Goal: Find specific page/section: Find specific page/section

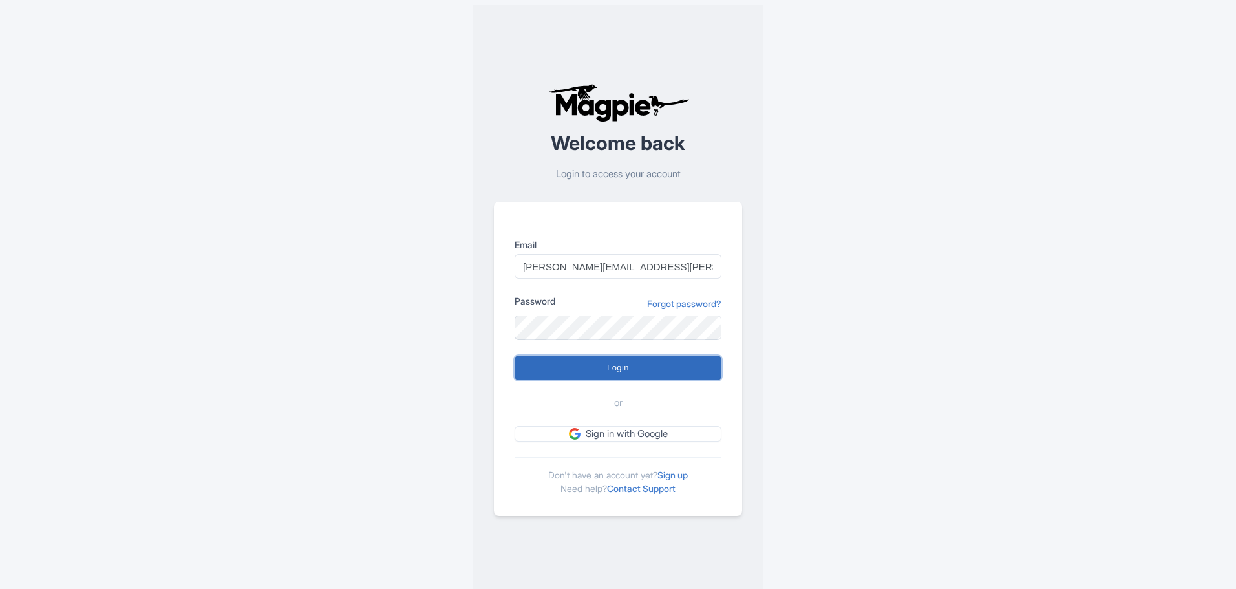
click at [627, 366] on input "Login" at bounding box center [617, 367] width 207 height 25
type input "Logging in..."
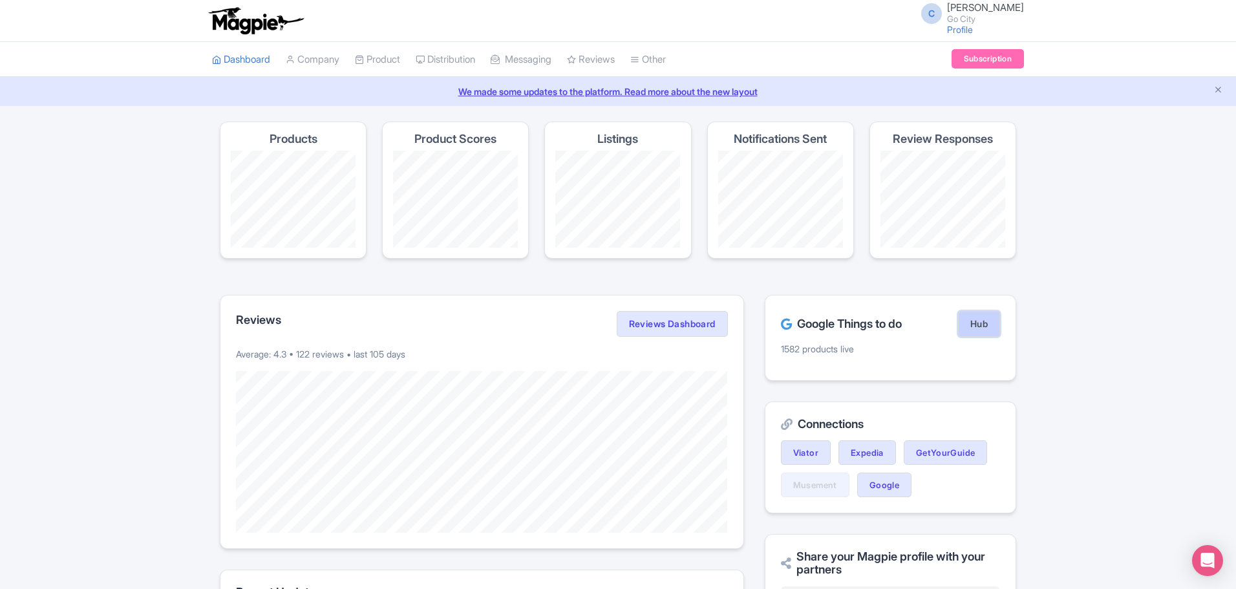
click at [992, 320] on link "Hub" at bounding box center [979, 324] width 42 height 26
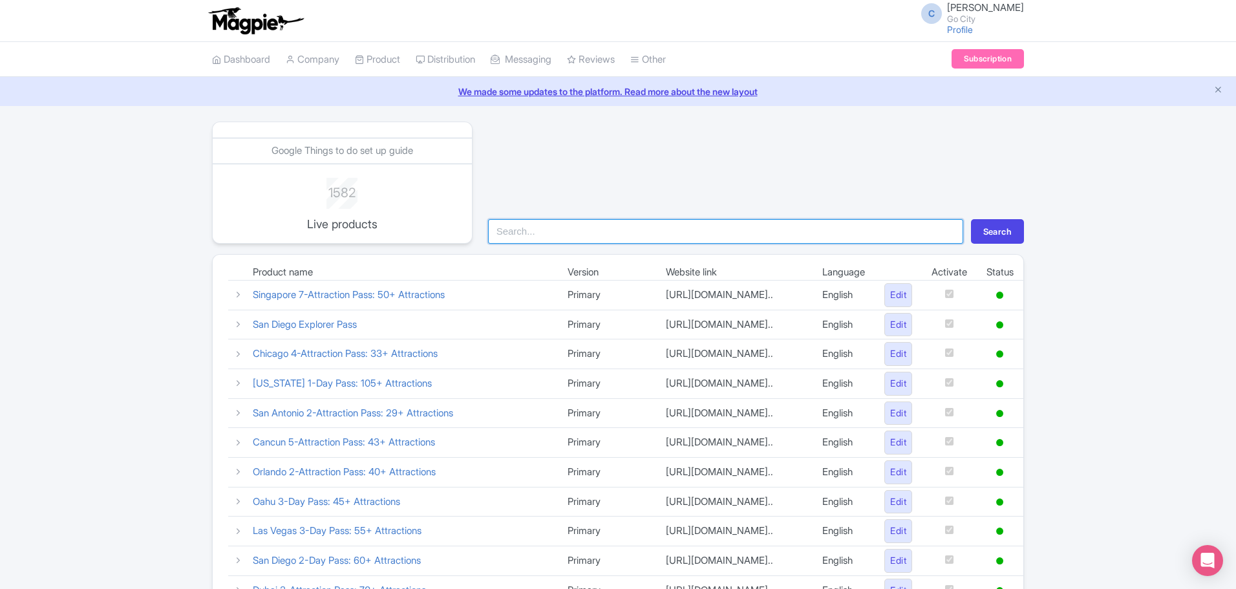
click at [542, 228] on input "search" at bounding box center [725, 231] width 475 height 25
type input "essentia"
click at [971, 219] on button "Search" at bounding box center [997, 231] width 53 height 25
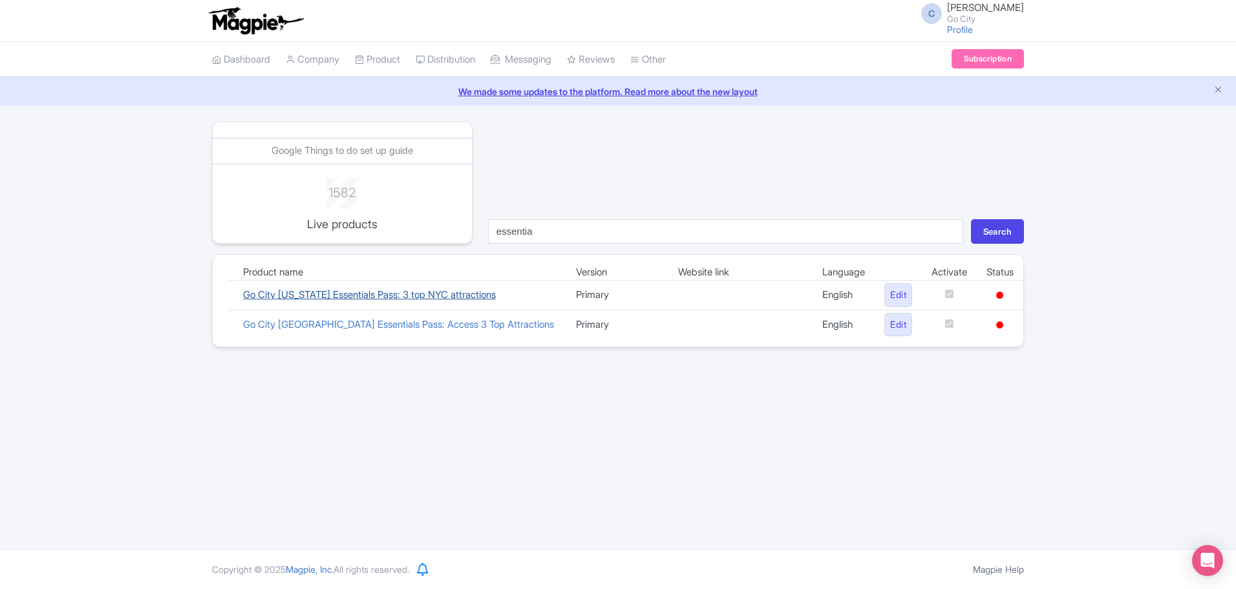
click at [440, 293] on link "Go City [US_STATE] Essentials Pass: 3 top NYC attractions" at bounding box center [369, 294] width 253 height 12
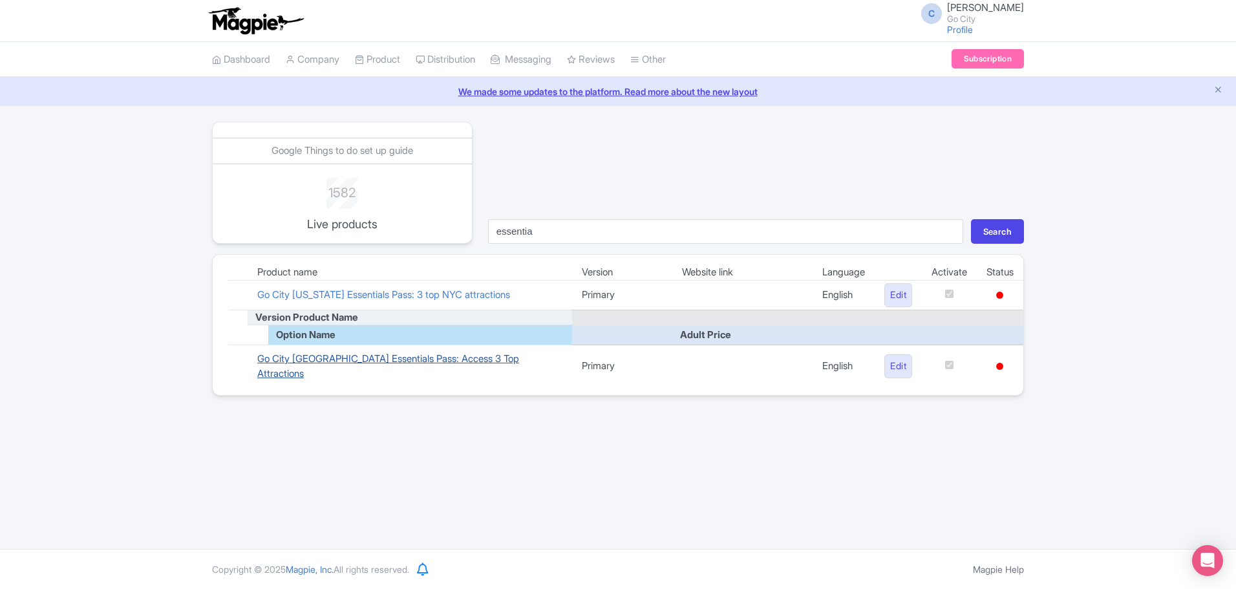
click at [388, 355] on link "Go City [GEOGRAPHIC_DATA] Essentials Pass: Access 3 Top Attractions" at bounding box center [388, 365] width 262 height 27
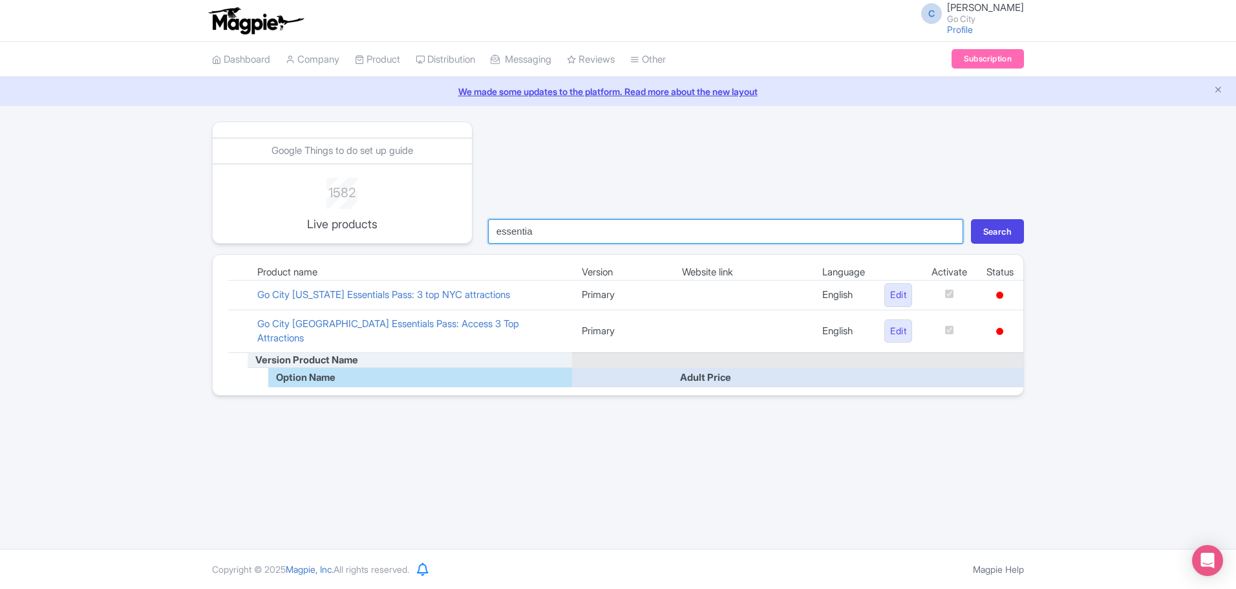
drag, startPoint x: 525, startPoint y: 231, endPoint x: 487, endPoint y: 232, distance: 38.1
click at [488, 232] on input "essentia" at bounding box center [725, 231] width 475 height 25
type input "plus"
click at [971, 219] on button "Search" at bounding box center [997, 231] width 53 height 25
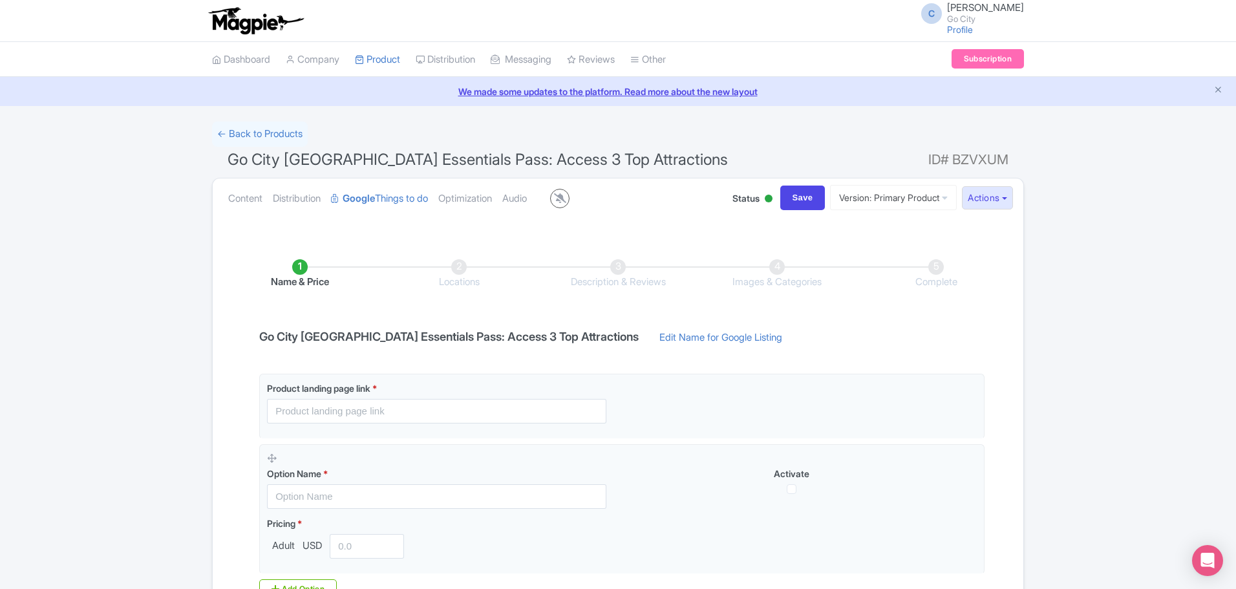
click at [454, 270] on li "Locations" at bounding box center [458, 274] width 159 height 30
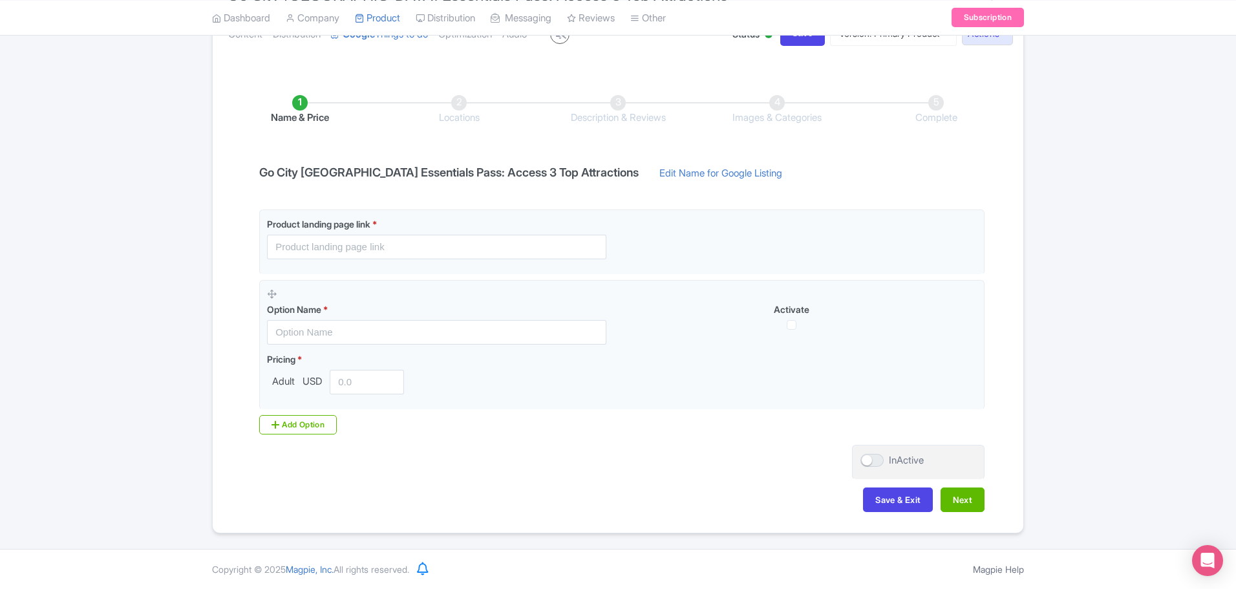
click at [927, 144] on ul "Name & Price Locations Description & Reviews Images & Categories Complete" at bounding box center [617, 110] width 795 height 82
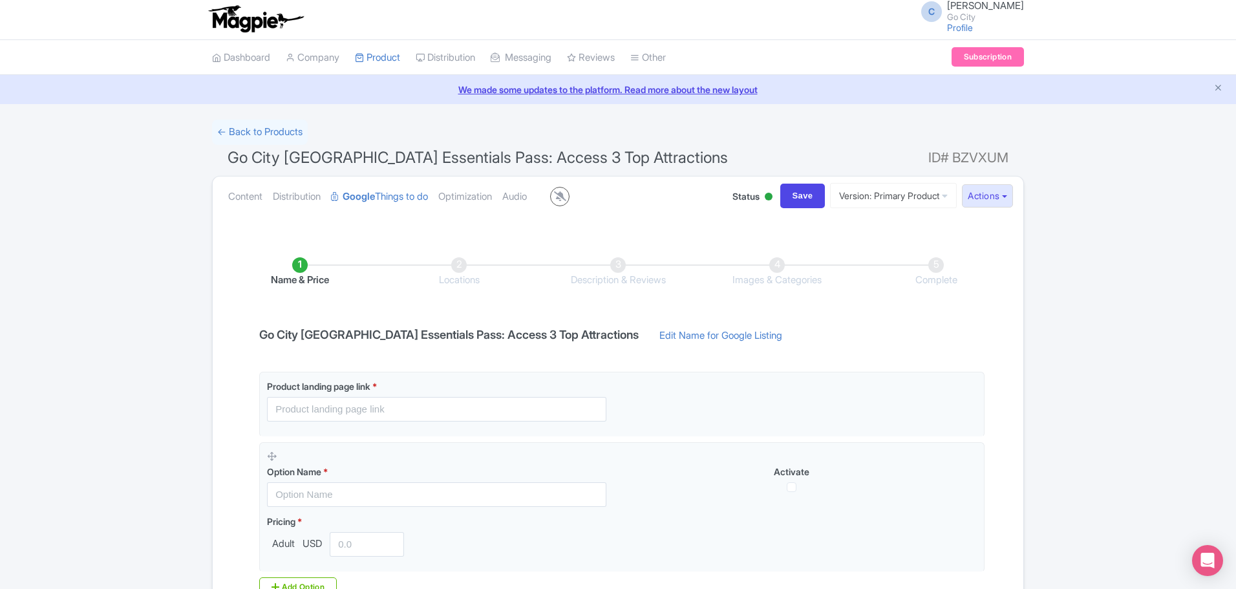
scroll to position [0, 0]
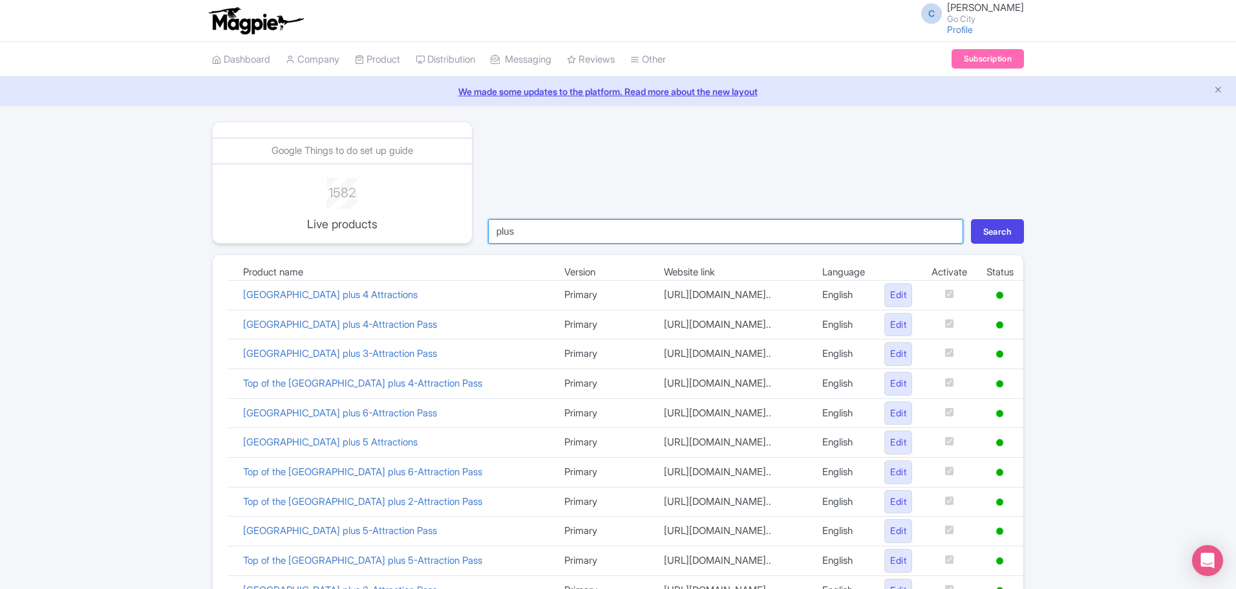
click at [494, 229] on input "plus" at bounding box center [725, 231] width 475 height 25
type input "pass plus"
click at [971, 219] on button "Search" at bounding box center [997, 231] width 53 height 25
